Goal: Navigation & Orientation: Find specific page/section

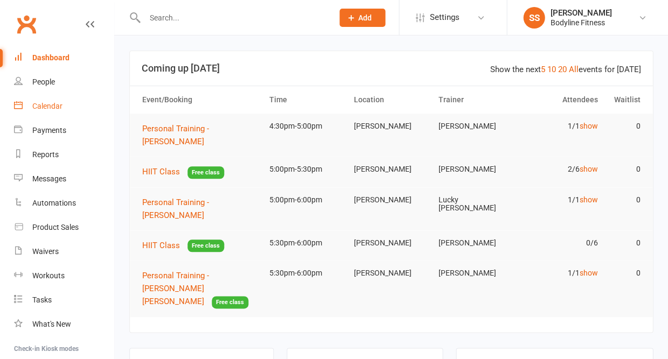
click at [37, 103] on div "Calendar" at bounding box center [47, 106] width 30 height 9
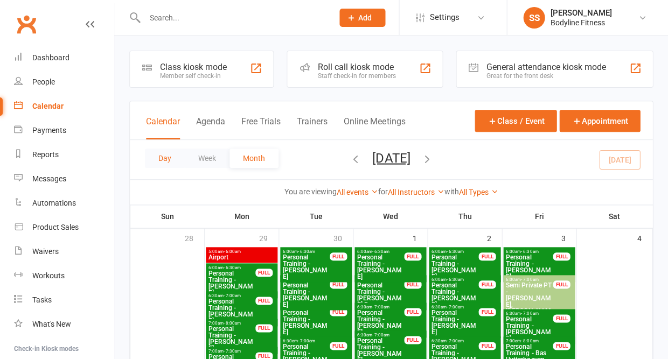
click at [170, 158] on button "Day" at bounding box center [165, 158] width 40 height 19
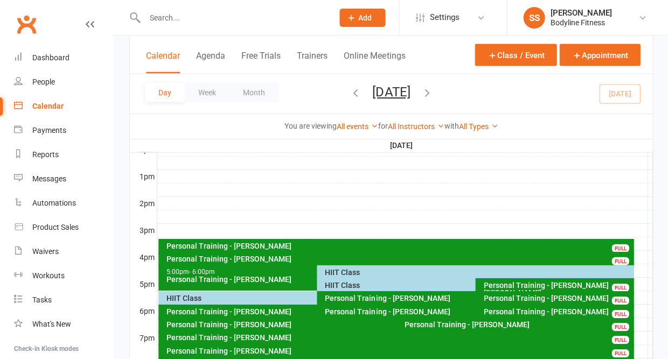
scroll to position [402, 0]
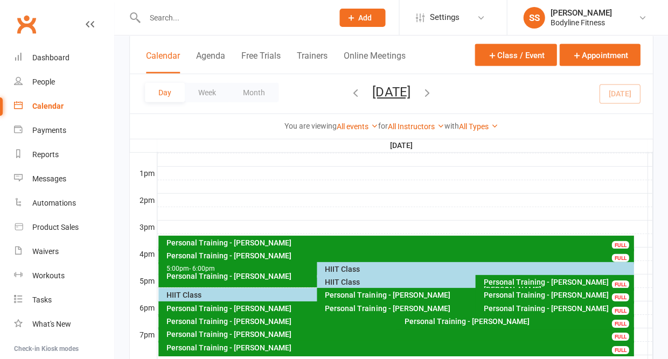
click at [244, 241] on div "Personal Training - [PERSON_NAME]" at bounding box center [398, 243] width 465 height 8
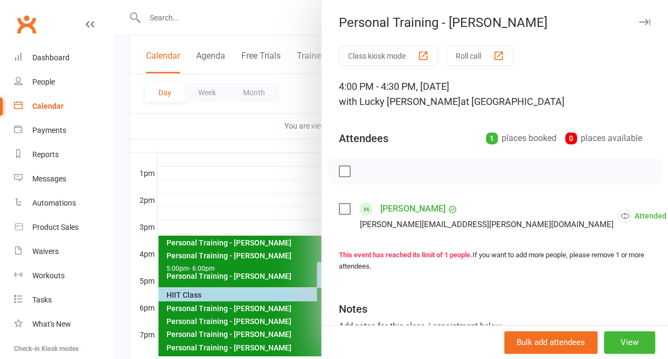
click at [643, 21] on icon "button" at bounding box center [644, 22] width 11 height 6
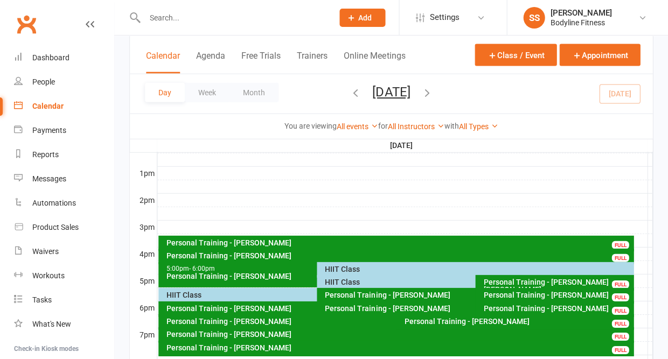
click at [348, 270] on div "HIIT Class" at bounding box center [477, 269] width 307 height 8
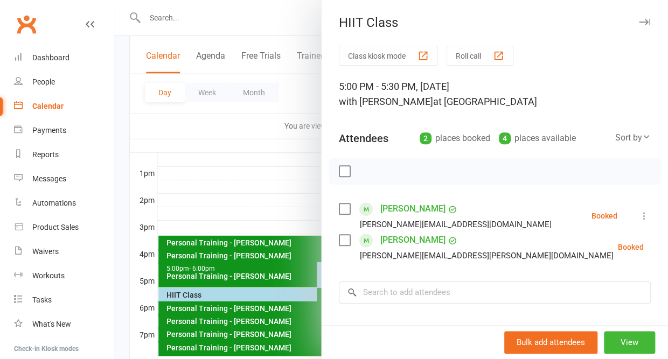
click at [646, 21] on icon "button" at bounding box center [644, 22] width 11 height 6
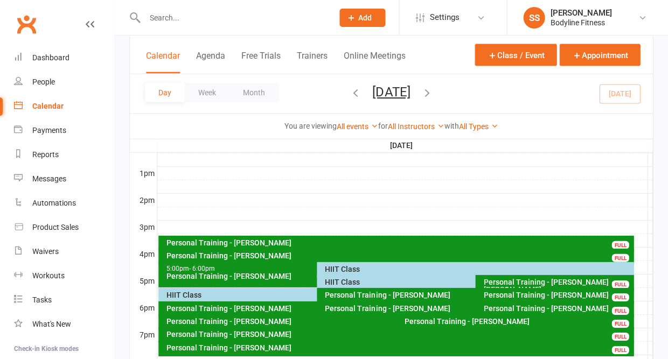
click at [326, 284] on div "HIIT Class" at bounding box center [472, 282] width 296 height 8
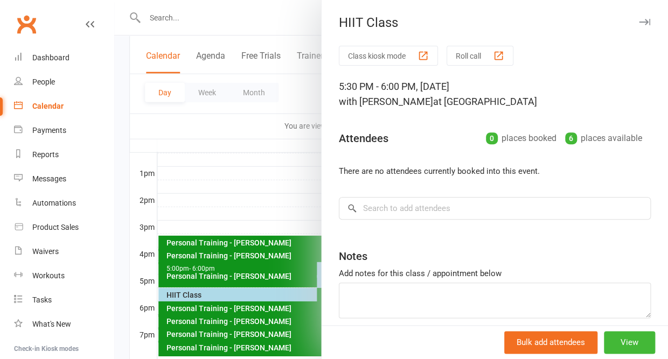
click at [641, 20] on icon "button" at bounding box center [644, 22] width 11 height 6
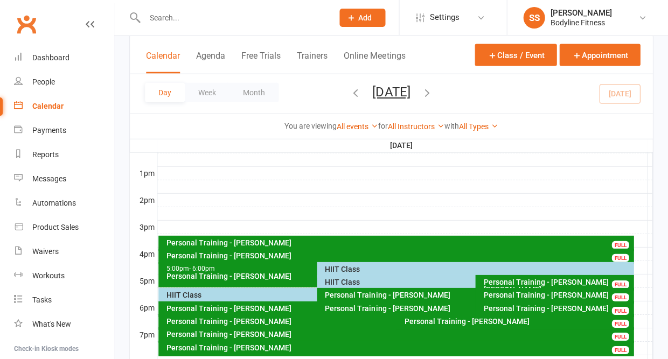
click at [183, 292] on div "HIIT Class" at bounding box center [314, 295] width 296 height 8
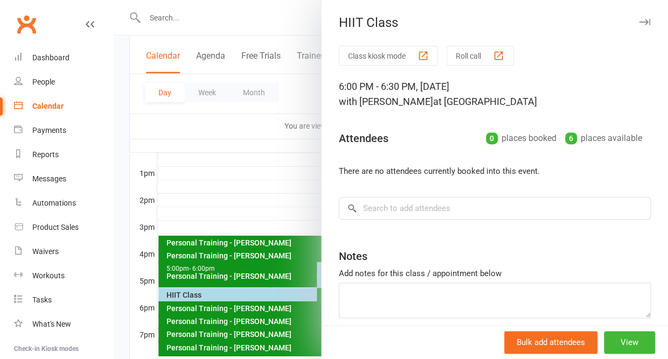
click at [646, 17] on button "button" at bounding box center [644, 22] width 13 height 13
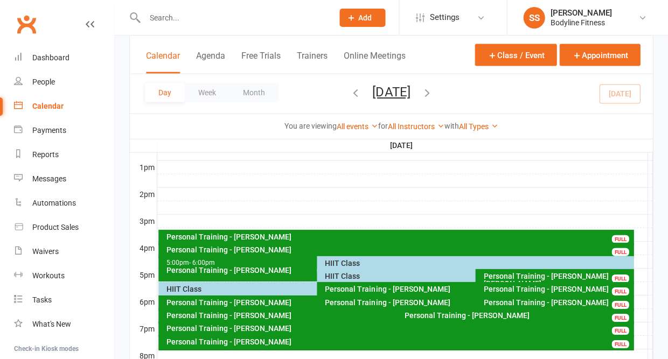
scroll to position [423, 0]
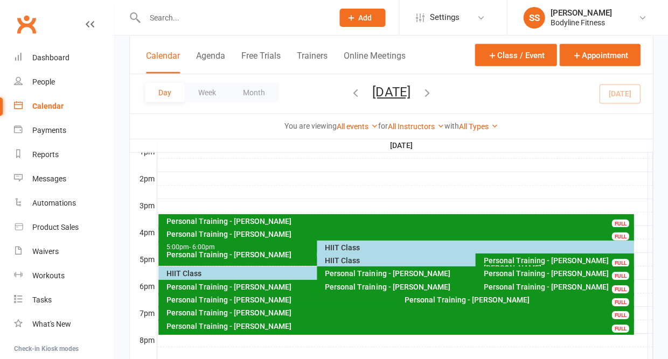
click at [326, 268] on div "Personal Training - [PERSON_NAME] FULL" at bounding box center [470, 275] width 306 height 16
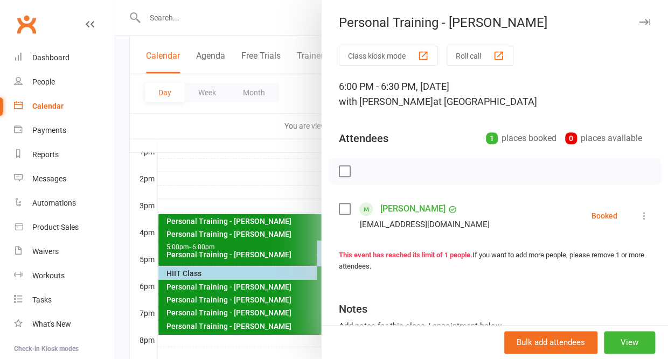
click at [642, 17] on button "button" at bounding box center [644, 22] width 13 height 13
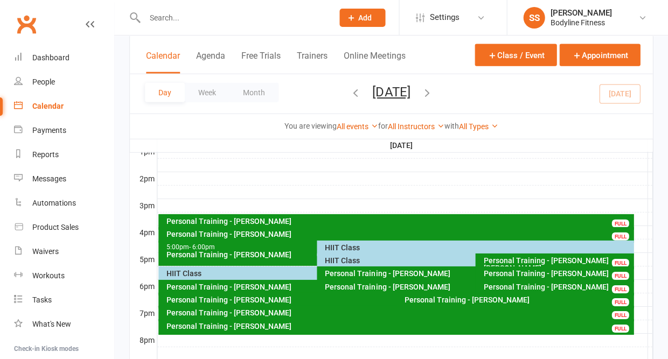
click at [354, 246] on div "HIIT Class" at bounding box center [477, 248] width 307 height 8
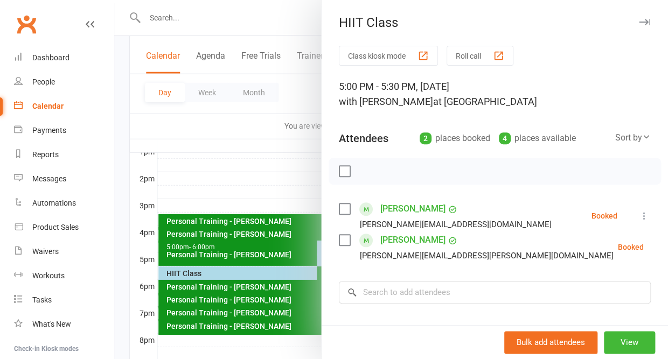
click at [639, 24] on icon "button" at bounding box center [644, 22] width 11 height 6
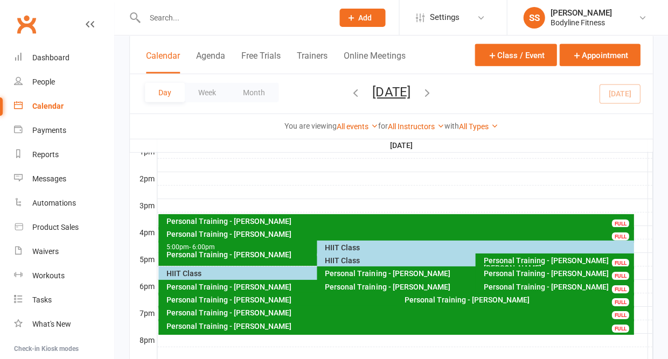
click at [327, 264] on div "HIIT Class" at bounding box center [472, 261] width 296 height 8
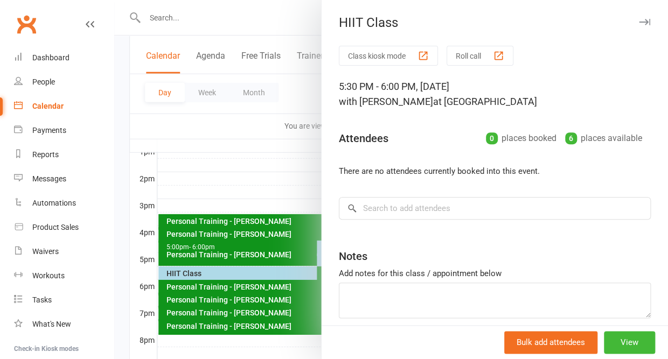
click at [646, 23] on icon "button" at bounding box center [644, 22] width 11 height 6
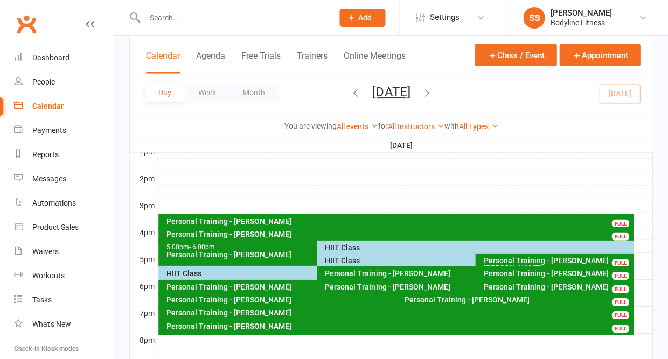
click at [209, 277] on div "HIIT Class" at bounding box center [314, 274] width 296 height 8
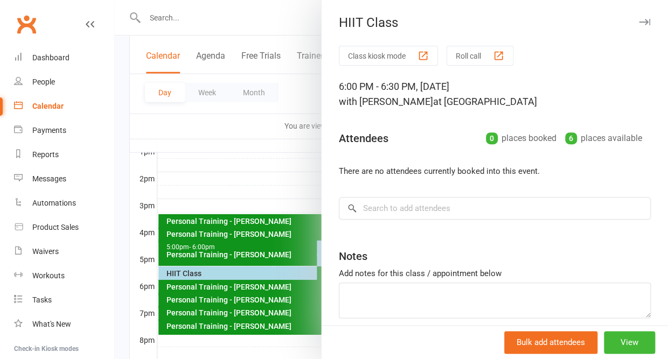
click at [645, 22] on icon "button" at bounding box center [644, 22] width 11 height 6
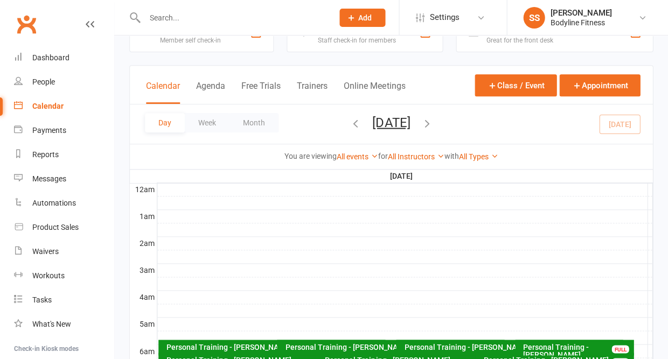
scroll to position [37, 0]
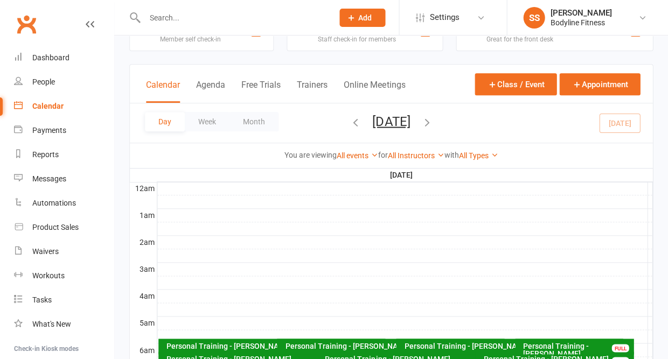
click at [432, 119] on icon "button" at bounding box center [427, 122] width 12 height 12
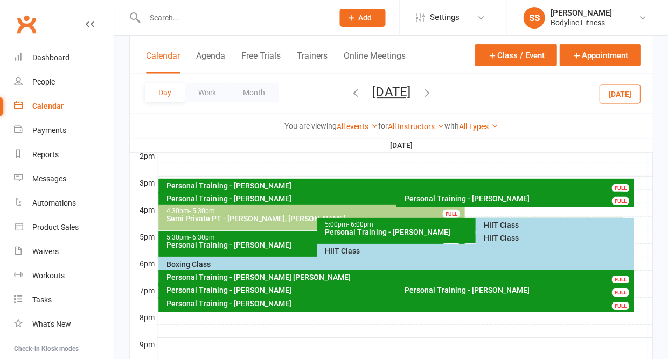
scroll to position [449, 0]
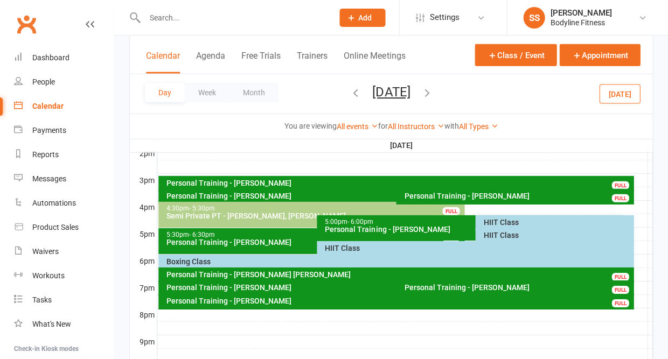
click at [502, 219] on div "HIIT Class" at bounding box center [556, 223] width 149 height 8
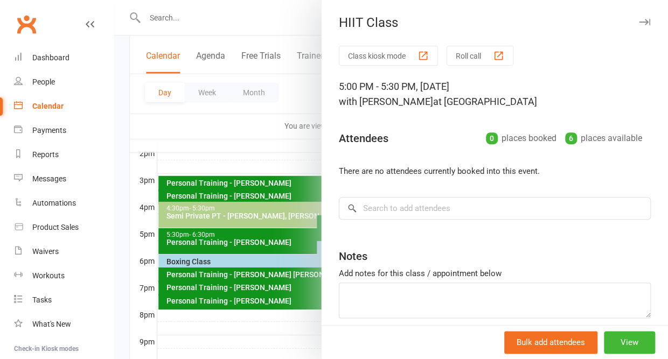
click at [639, 20] on icon "button" at bounding box center [644, 22] width 11 height 6
